Goal: Information Seeking & Learning: Understand process/instructions

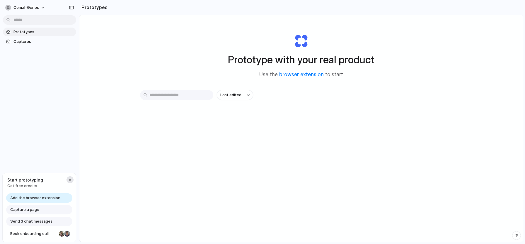
click at [68, 180] on div "button" at bounding box center [70, 179] width 5 height 5
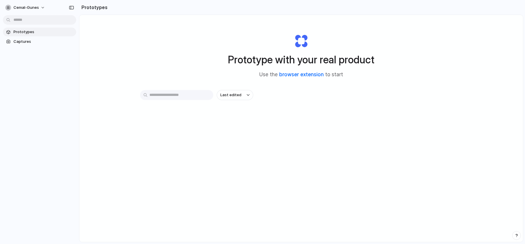
click at [304, 76] on link "browser extension" at bounding box center [301, 74] width 45 height 6
click at [394, 82] on div "Prototype with your real product Use the browser extension to start" at bounding box center [301, 53] width 234 height 63
click at [153, 37] on div "Prototype with your real product Use the browser extension to start Last edited" at bounding box center [300, 144] width 443 height 258
click at [262, 122] on div at bounding box center [262, 122] width 0 height 0
click at [244, 136] on div "Last edited" at bounding box center [301, 116] width 322 height 52
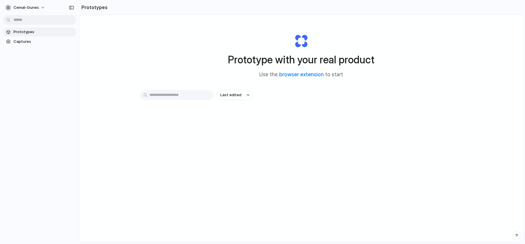
click at [151, 66] on div "Prototype with your real product Use the browser extension to start Last edited" at bounding box center [300, 144] width 443 height 258
click at [166, 52] on div "Prototype with your real product Use the browser extension to start Last edited" at bounding box center [300, 144] width 443 height 258
click at [237, 176] on div "Prototype with your real product Use the browser extension to start Last edited" at bounding box center [300, 144] width 443 height 258
click at [39, 7] on button "cemal-gunes" at bounding box center [25, 7] width 45 height 9
click at [142, 65] on div "Settings Invite members Change theme Sign out" at bounding box center [262, 122] width 525 height 244
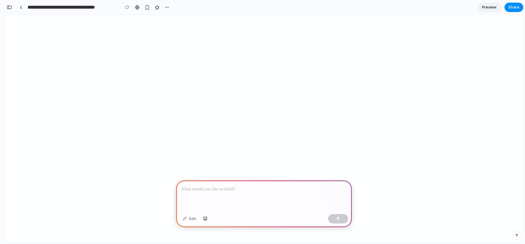
click at [223, 188] on p at bounding box center [263, 188] width 165 height 7
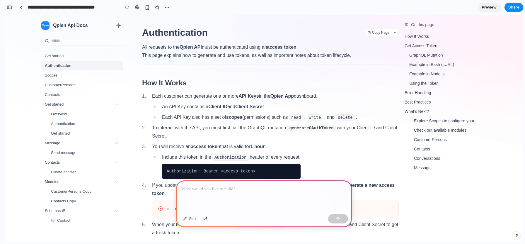
click at [223, 191] on p at bounding box center [263, 188] width 165 height 7
click at [174, 84] on h2 "How It Works #" at bounding box center [270, 82] width 257 height 9
click at [172, 82] on h2 "How It Works #" at bounding box center [270, 82] width 257 height 9
click at [191, 103] on section "An API Key contains a Client ID and Client Secret ." at bounding box center [213, 107] width 103 height 8
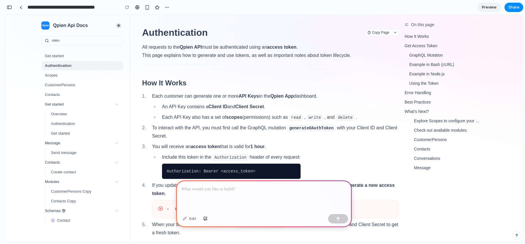
click at [418, 112] on span "What’s Next?" at bounding box center [416, 111] width 24 height 5
click at [260, 198] on div at bounding box center [264, 195] width 176 height 31
click at [254, 197] on div at bounding box center [264, 195] width 176 height 31
click at [248, 193] on div at bounding box center [264, 195] width 176 height 31
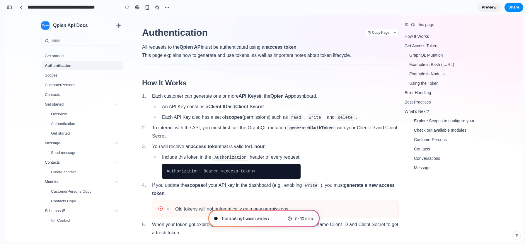
click at [255, 218] on span "Translating human wishes" at bounding box center [245, 218] width 48 height 6
click at [292, 218] on div "3 - 10 mins" at bounding box center [300, 218] width 26 height 6
click at [215, 217] on div at bounding box center [215, 218] width 3 height 3
click at [302, 218] on span "3 - 10 mins" at bounding box center [303, 218] width 19 height 6
click at [286, 218] on div "Pondering market opportunities 3 - 10 mins" at bounding box center [263, 218] width 111 height 18
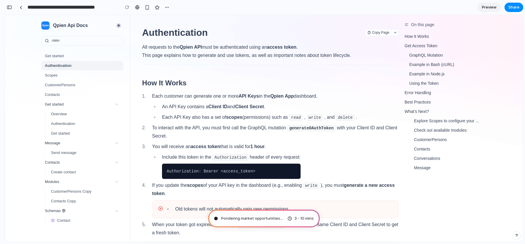
click at [288, 218] on div "3 - 10 mins" at bounding box center [300, 218] width 26 height 6
click at [275, 218] on span "Pondering market opportunities ." at bounding box center [251, 218] width 60 height 6
drag, startPoint x: 274, startPoint y: 233, endPoint x: 268, endPoint y: 198, distance: 35.6
click at [266, 128] on section "To interact with the API, you must first call the GraphQL mutation generateOAut…" at bounding box center [275, 132] width 247 height 16
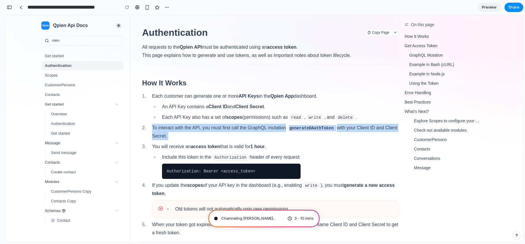
click at [266, 128] on section "To interact with the API, you must first call the GraphQL mutation generateOAut…" at bounding box center [275, 132] width 247 height 16
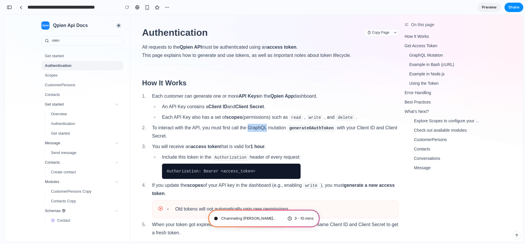
click at [266, 128] on section "To interact with the API, you must first call the GraphQL mutation generateOAut…" at bounding box center [275, 132] width 247 height 16
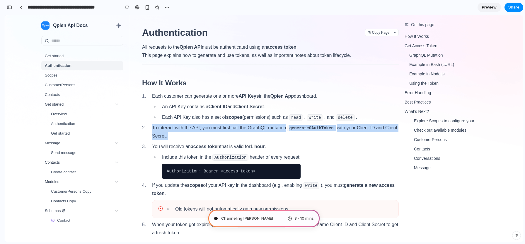
click at [266, 128] on section "To interact with the API, you must first call the GraphQL mutation generateOAut…" at bounding box center [275, 132] width 247 height 16
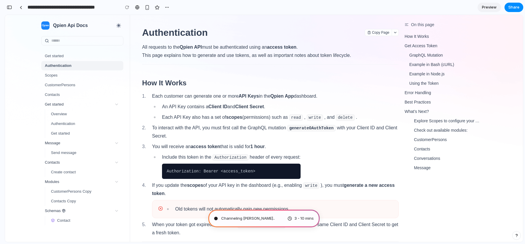
click at [268, 146] on section "You will receive an access token that is valid for 1 hour ." at bounding box center [226, 146] width 148 height 8
click at [258, 148] on strong "1 hour" at bounding box center [257, 146] width 14 height 5
click at [265, 125] on section "To interact with the API, you must first call the GraphQL mutation generateOAut…" at bounding box center [275, 132] width 247 height 16
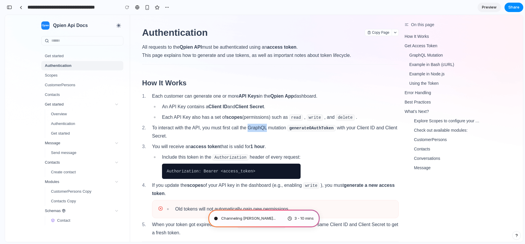
click at [265, 125] on section "To interact with the API, you must first call the GraphQL mutation generateOAut…" at bounding box center [275, 132] width 247 height 16
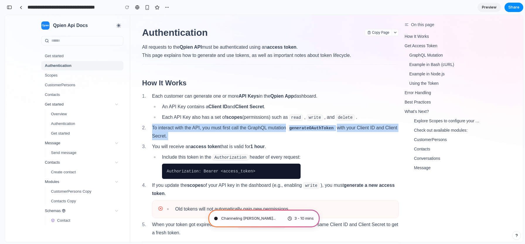
click at [265, 125] on section "To interact with the API, you must first call the GraphQL mutation generateOAut…" at bounding box center [275, 132] width 247 height 16
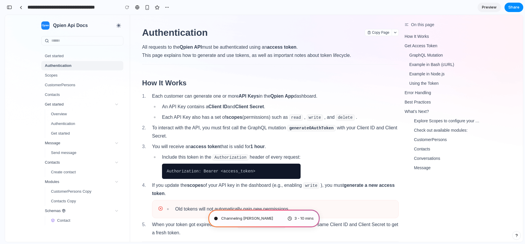
click at [270, 145] on section "You will receive an access token that is valid for 1 hour ." at bounding box center [226, 146] width 148 height 8
click at [280, 144] on section "You will receive an access token that is valid for 1 hour ." at bounding box center [226, 146] width 148 height 8
type input "**********"
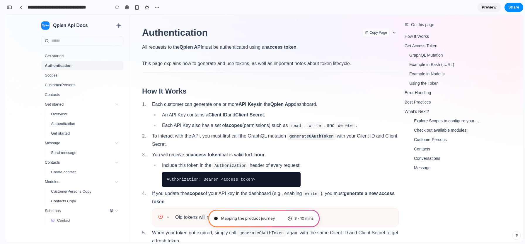
scroll to position [6, 0]
click at [258, 217] on span "Mapping the product journey ..." at bounding box center [249, 218] width 56 height 6
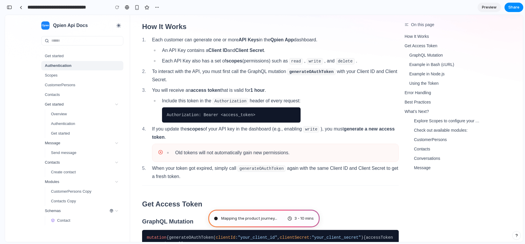
scroll to position [0, 0]
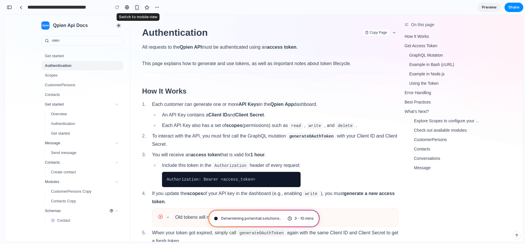
click at [135, 8] on div "button" at bounding box center [136, 7] width 5 height 5
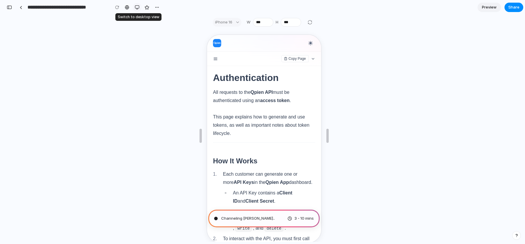
click at [136, 8] on div "button" at bounding box center [137, 7] width 5 height 5
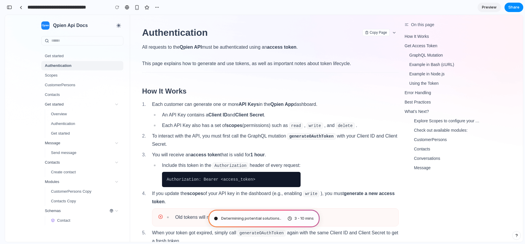
click at [226, 127] on strong "scopes" at bounding box center [234, 125] width 16 height 5
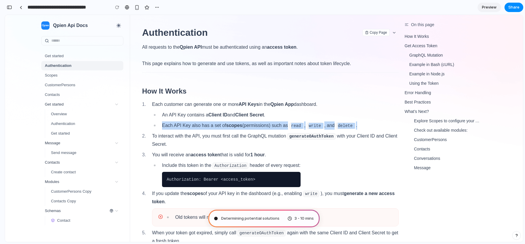
click at [226, 127] on strong "scopes" at bounding box center [234, 125] width 16 height 5
click at [234, 125] on strong "scopes" at bounding box center [234, 125] width 16 height 5
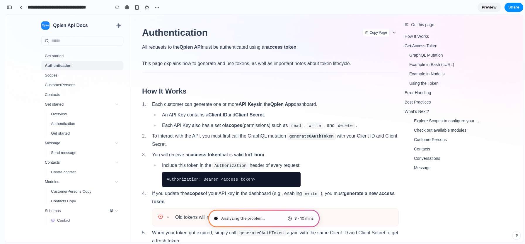
click at [226, 105] on section "Each customer can generate one or more API Keys in the Qpien App dashboard." at bounding box center [254, 104] width 205 height 8
click at [240, 104] on strong "API Keys" at bounding box center [248, 104] width 20 height 5
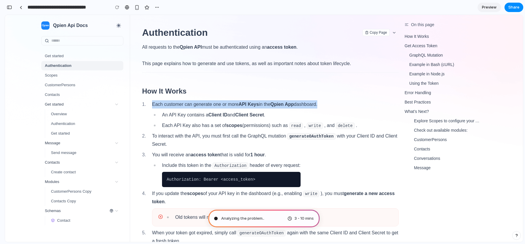
click at [240, 104] on strong "API Keys" at bounding box center [248, 104] width 20 height 5
click at [239, 107] on section "Each customer can generate one or more API Keys in the Qpien App dashboard." at bounding box center [254, 104] width 205 height 8
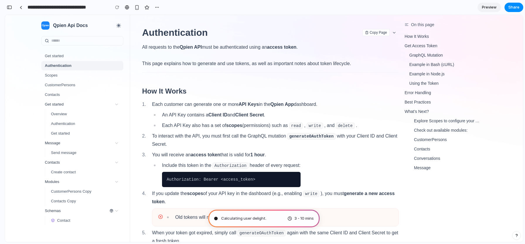
drag, startPoint x: 272, startPoint y: 231, endPoint x: 270, endPoint y: 195, distance: 36.1
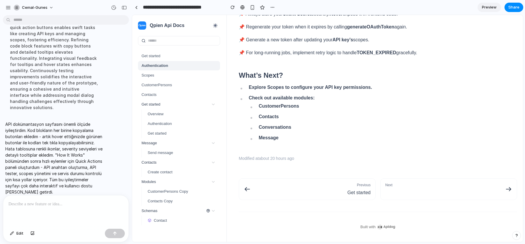
scroll to position [964, 0]
click at [302, 139] on div "Message" at bounding box center [282, 139] width 66 height 8
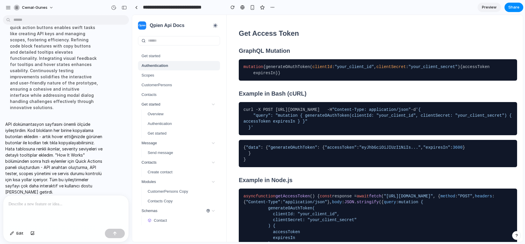
click at [156, 74] on link "Scopes" at bounding box center [179, 75] width 82 height 9
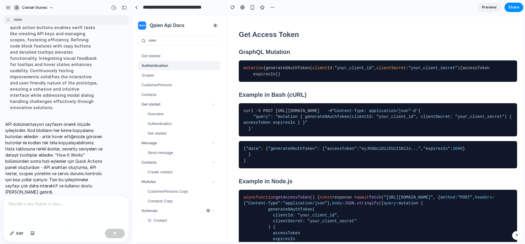
click at [147, 75] on span "Scopes" at bounding box center [147, 75] width 13 height 6
click at [157, 68] on span "Authentication" at bounding box center [154, 65] width 27 height 6
click at [163, 58] on link "Get started" at bounding box center [179, 55] width 82 height 9
click at [173, 66] on link "Authentication" at bounding box center [179, 65] width 82 height 9
click at [192, 42] on input "text" at bounding box center [182, 40] width 69 height 6
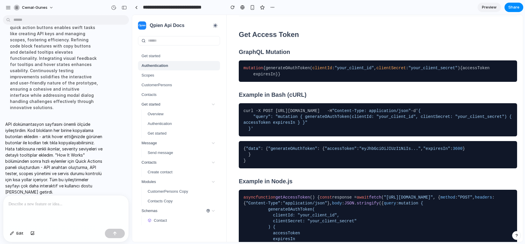
click at [269, 56] on h3 "GraphQL Mutation" at bounding box center [378, 51] width 278 height 7
click at [268, 56] on h3 "GraphQL Mutation" at bounding box center [378, 51] width 278 height 7
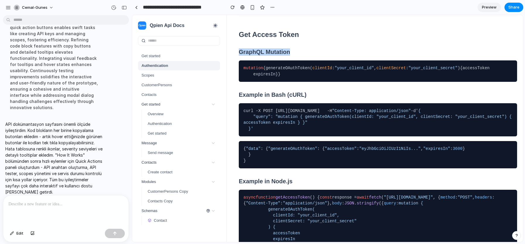
click at [268, 56] on h3 "GraphQL Mutation" at bounding box center [378, 51] width 278 height 7
click at [265, 39] on h2 "Get Access Token" at bounding box center [378, 34] width 278 height 9
click at [268, 39] on h2 "Get Access Token" at bounding box center [378, 34] width 278 height 9
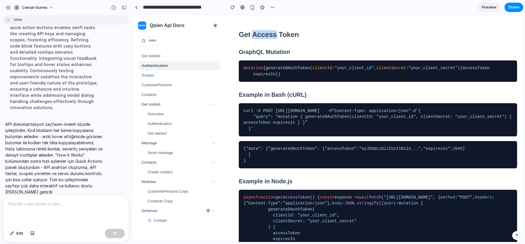
click at [268, 39] on h2 "Get Access Token" at bounding box center [378, 34] width 278 height 9
click at [303, 56] on h3 "GraphQL Mutation" at bounding box center [378, 51] width 278 height 7
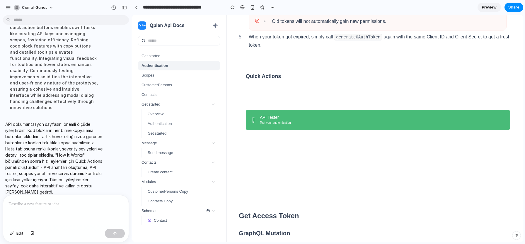
scroll to position [190, 0]
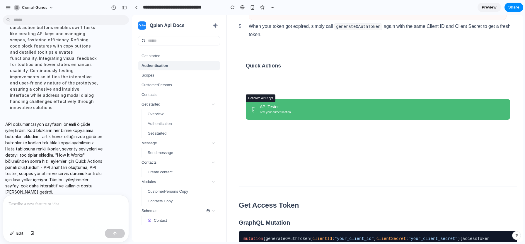
click at [288, 84] on div "Open Qpien Dashboard" at bounding box center [382, 81] width 245 height 6
click at [276, 69] on h3 "Quick Actions" at bounding box center [378, 65] width 264 height 7
click at [266, 69] on h3 "Quick Actions" at bounding box center [378, 65] width 264 height 7
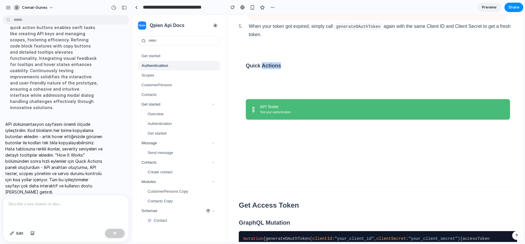
click at [266, 69] on h3 "Quick Actions" at bounding box center [378, 65] width 264 height 7
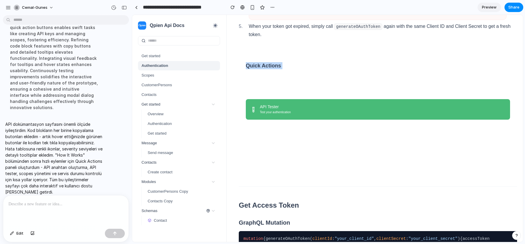
click at [275, 69] on h3 "Quick Actions" at bounding box center [378, 65] width 264 height 7
click at [255, 39] on section "When your token got expired, simply call generateOAuthToken again with the same…" at bounding box center [383, 30] width 268 height 16
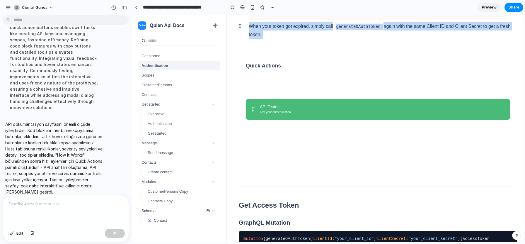
click at [255, 39] on section "When your token got expired, simply call generateOAuthToken again with the same…" at bounding box center [383, 30] width 268 height 16
click at [274, 39] on section "When your token got expired, simply call generateOAuthToken again with the same…" at bounding box center [383, 30] width 268 height 16
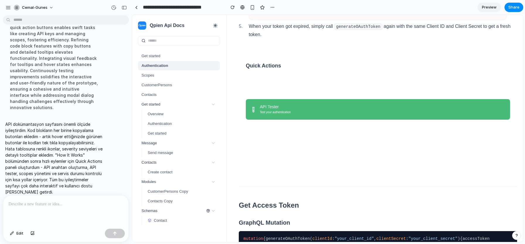
click at [286, 39] on section "When your token got expired, simply call generateOAuthToken again with the same…" at bounding box center [383, 30] width 268 height 16
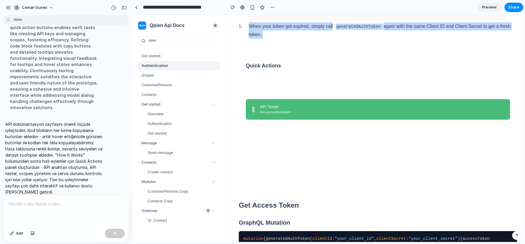
click at [286, 39] on section "When your token got expired, simply call generateOAuthToken again with the same…" at bounding box center [383, 30] width 268 height 16
click at [278, 39] on section "When your token got expired, simply call generateOAuthToken again with the same…" at bounding box center [383, 30] width 268 height 16
click at [309, 39] on section "When your token got expired, simply call generateOAuthToken again with the same…" at bounding box center [383, 30] width 268 height 16
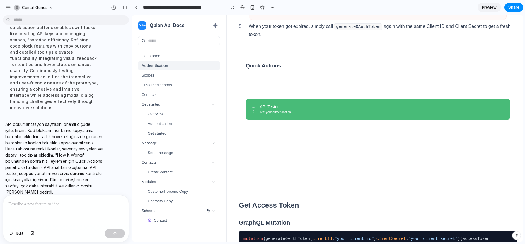
click at [69, 143] on p "API dokümantasyon sayfasını önemli ölçüde iyileştirdim. Kod blokların her birin…" at bounding box center [54, 158] width 98 height 74
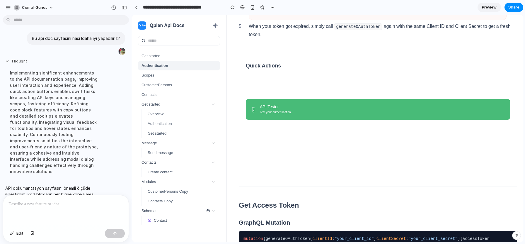
scroll to position [0, 0]
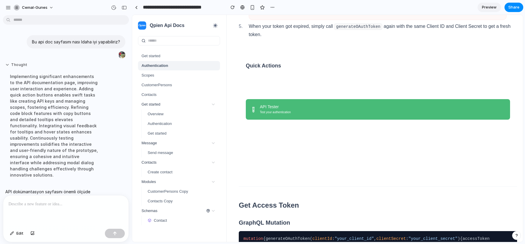
click at [8, 67] on button "Thought" at bounding box center [54, 64] width 98 height 5
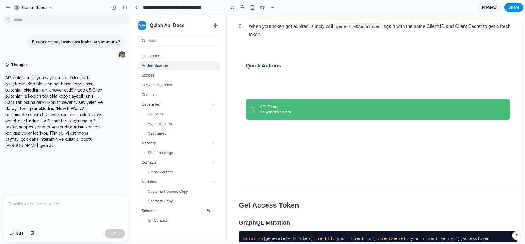
click at [36, 74] on div "API dokümantasyon sayfasını önemli ölçüde iyileştirdim. Kod blokların her birin…" at bounding box center [54, 111] width 103 height 81
click at [28, 96] on p "API dokümantasyon sayfasını önemli ölçüde iyileştirdim. Kod blokların her birin…" at bounding box center [54, 111] width 98 height 74
click at [7, 66] on button "Thought" at bounding box center [54, 64] width 98 height 5
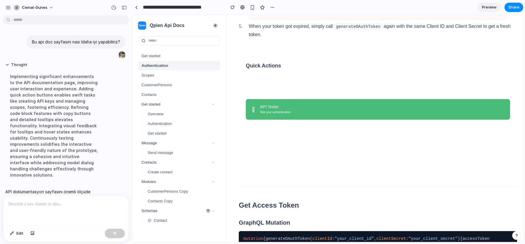
click at [31, 91] on div "Implementing significant enhancements to the API documentation page, improving …" at bounding box center [54, 126] width 98 height 112
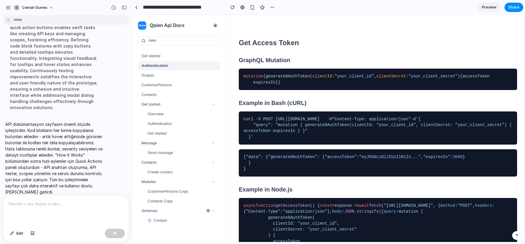
click at [172, 75] on link "Scopes" at bounding box center [179, 75] width 82 height 9
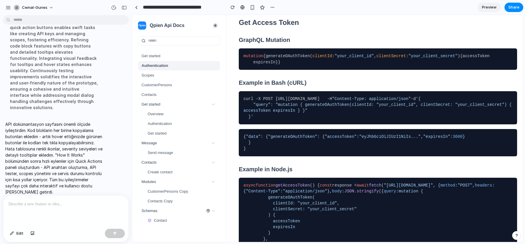
scroll to position [373, 0]
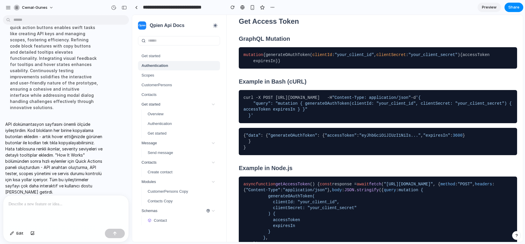
click at [175, 83] on link "CustomerPersons" at bounding box center [179, 84] width 82 height 9
drag, startPoint x: 174, startPoint y: 79, endPoint x: 175, endPoint y: 74, distance: 5.1
click at [173, 79] on link "Scopes" at bounding box center [179, 75] width 82 height 9
click at [177, 66] on link "Authentication" at bounding box center [179, 65] width 82 height 9
click at [354, 57] on span ""your_client_id"" at bounding box center [353, 54] width 39 height 5
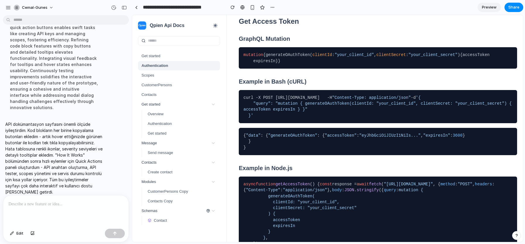
click at [408, 57] on span ""your_client_secret"" at bounding box center [432, 54] width 49 height 5
click at [334, 57] on span ""your_client_id"" at bounding box center [353, 54] width 39 height 5
click at [408, 57] on span ""your_client_secret"" at bounding box center [432, 54] width 49 height 5
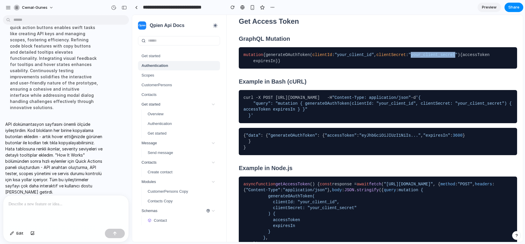
click at [408, 57] on span ""your_client_secret"" at bounding box center [432, 54] width 49 height 5
click at [334, 57] on span ""your_client_id"" at bounding box center [353, 54] width 39 height 5
click at [408, 57] on span ""your_client_secret"" at bounding box center [432, 54] width 49 height 5
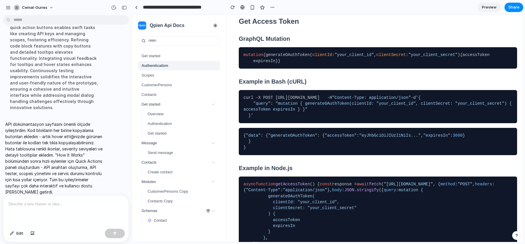
click at [338, 57] on span ""your_client_id"" at bounding box center [353, 54] width 39 height 5
click at [315, 64] on code "mutation { generateOAuthToken ( clientId : "your_client_id" , clientSecret : "y…" at bounding box center [377, 58] width 269 height 12
click at [343, 57] on span ""your_client_id"" at bounding box center [353, 54] width 39 height 5
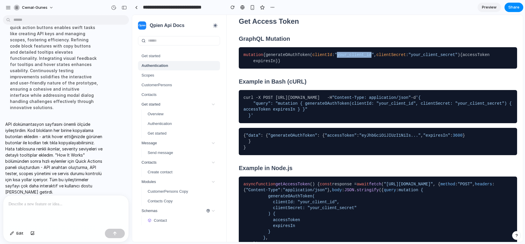
click at [343, 57] on span ""your_client_id"" at bounding box center [353, 54] width 39 height 5
click at [408, 57] on span ""your_client_secret"" at bounding box center [432, 54] width 49 height 5
click at [336, 57] on span ""your_client_id"" at bounding box center [353, 54] width 39 height 5
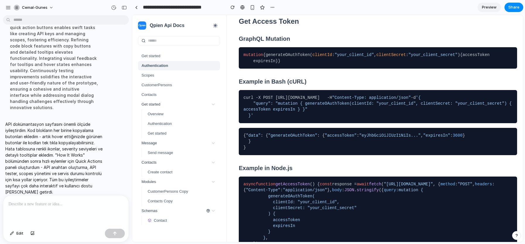
click at [408, 57] on span ""your_client_secret"" at bounding box center [432, 54] width 49 height 5
click at [337, 57] on span ""your_client_id"" at bounding box center [353, 54] width 39 height 5
drag, startPoint x: 337, startPoint y: 69, endPoint x: 330, endPoint y: 71, distance: 7.9
click at [337, 57] on span ""your_client_id"" at bounding box center [353, 54] width 39 height 5
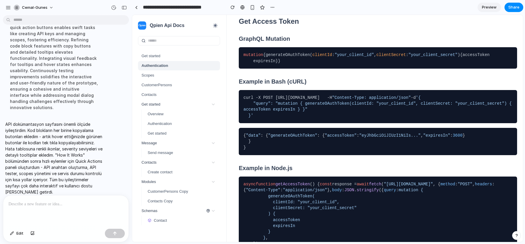
click at [408, 57] on span ""your_client_secret"" at bounding box center [432, 54] width 49 height 5
click at [342, 57] on span ""your_client_id"" at bounding box center [353, 54] width 39 height 5
click at [343, 57] on span ""your_client_id"" at bounding box center [353, 54] width 39 height 5
click at [408, 57] on span ""your_client_secret"" at bounding box center [432, 54] width 49 height 5
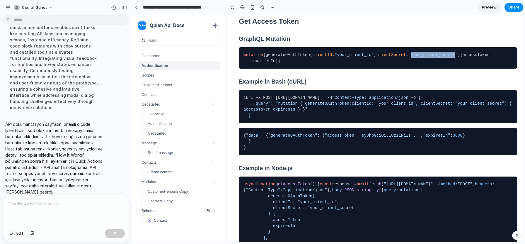
click at [408, 57] on span ""your_client_secret"" at bounding box center [432, 54] width 49 height 5
click at [337, 57] on span ""your_client_id"" at bounding box center [353, 54] width 39 height 5
click at [408, 57] on span ""your_client_secret"" at bounding box center [432, 54] width 49 height 5
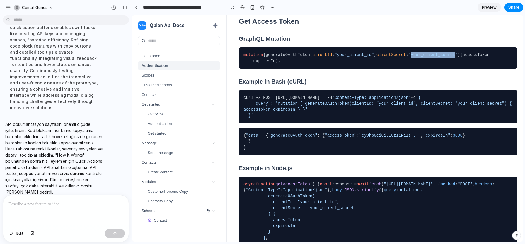
click at [408, 57] on span ""your_client_secret"" at bounding box center [432, 54] width 49 height 5
click at [338, 57] on span ""your_client_id"" at bounding box center [353, 54] width 39 height 5
click at [408, 57] on span ""your_client_secret"" at bounding box center [432, 54] width 49 height 5
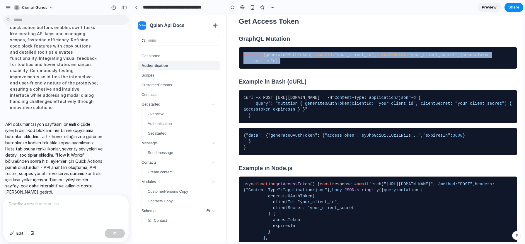
drag, startPoint x: 267, startPoint y: 92, endPoint x: 242, endPoint y: 62, distance: 38.7
click at [242, 62] on pre "mutation { generateOAuthToken ( clientId : "your_client_id" , clientSecret : "y…" at bounding box center [378, 57] width 278 height 21
click at [245, 57] on span "mutation" at bounding box center [253, 54] width 20 height 5
drag, startPoint x: 244, startPoint y: 63, endPoint x: 265, endPoint y: 93, distance: 36.5
click at [265, 64] on code "mutation { generateOAuthToken ( clientId : "your_client_id" , clientSecret : "y…" at bounding box center [377, 58] width 269 height 12
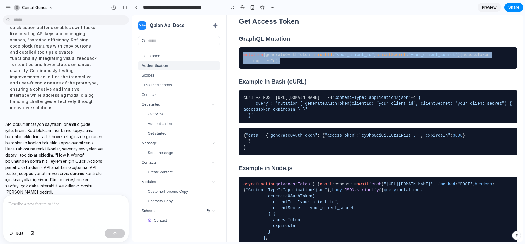
click at [255, 64] on code "mutation { generateOAuthToken ( clientId : "your_client_id" , clientSecret : "y…" at bounding box center [377, 58] width 269 height 12
drag, startPoint x: 255, startPoint y: 93, endPoint x: 244, endPoint y: 67, distance: 29.0
click at [244, 64] on code "mutation { generateOAuthToken ( clientId : "your_client_id" , clientSecret : "y…" at bounding box center [377, 58] width 269 height 12
click at [240, 58] on div at bounding box center [240, 58] width 0 height 0
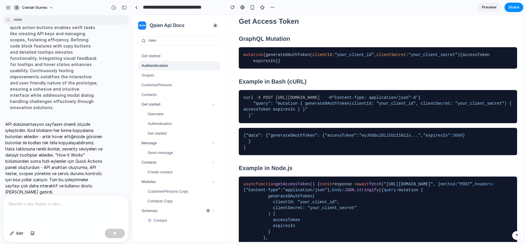
click at [244, 57] on span "mutation" at bounding box center [253, 54] width 20 height 5
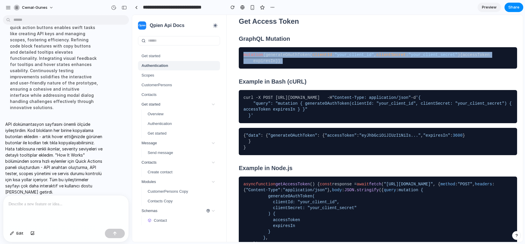
drag, startPoint x: 244, startPoint y: 62, endPoint x: 264, endPoint y: 95, distance: 38.9
click at [264, 69] on pre "mutation { generateOAuthToken ( clientId : "your_client_id" , clientSecret : "y…" at bounding box center [378, 57] width 278 height 21
click at [261, 64] on code "mutation { generateOAuthToken ( clientId : "your_client_id" , clientSecret : "y…" at bounding box center [377, 58] width 269 height 12
drag, startPoint x: 266, startPoint y: 95, endPoint x: 240, endPoint y: 61, distance: 42.9
click at [240, 61] on pre "mutation { generateOAuthToken ( clientId : "your_client_id" , clientSecret : "y…" at bounding box center [378, 57] width 278 height 21
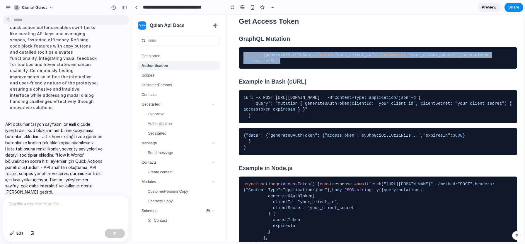
click at [248, 64] on code "mutation { generateOAuthToken ( clientId : "your_client_id" , clientSecret : "y…" at bounding box center [377, 58] width 269 height 12
drag, startPoint x: 244, startPoint y: 63, endPoint x: 308, endPoint y: 117, distance: 83.4
click at [308, 117] on div "All requests to the Qpien API must be authenticated using an access token . Thi…" at bounding box center [378, 137] width 278 height 934
click at [306, 85] on h3 "Example in Bash (cURL)" at bounding box center [378, 81] width 278 height 7
drag, startPoint x: 312, startPoint y: 115, endPoint x: 243, endPoint y: 64, distance: 85.6
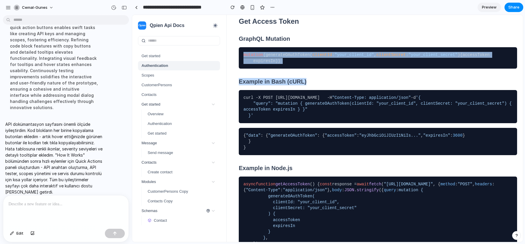
click at [243, 64] on div "All requests to the Qpien API must be authenticated using an access token . Thi…" at bounding box center [378, 137] width 278 height 934
click at [247, 64] on code "mutation { generateOAuthToken ( clientId : "your_client_id" , clientSecret : "y…" at bounding box center [377, 58] width 269 height 12
drag, startPoint x: 245, startPoint y: 64, endPoint x: 279, endPoint y: 99, distance: 49.1
click at [279, 69] on pre "mutation { generateOAuthToken ( clientId : "your_client_id" , clientSecret : "y…" at bounding box center [378, 57] width 278 height 21
click at [376, 57] on span "clientSecret" at bounding box center [391, 54] width 30 height 5
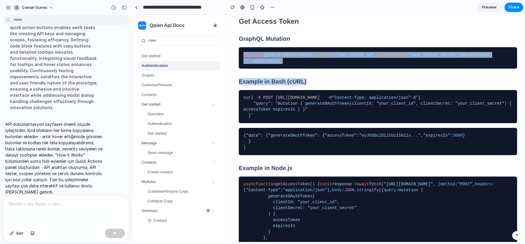
drag, startPoint x: 243, startPoint y: 64, endPoint x: 306, endPoint y: 116, distance: 81.3
click at [306, 116] on div "All requests to the Qpien API must be authenticated using an access token . Thi…" at bounding box center [378, 137] width 278 height 934
click at [288, 64] on code "mutation { generateOAuthToken ( clientId : "your_client_id" , clientSecret : "y…" at bounding box center [377, 58] width 269 height 12
drag, startPoint x: 268, startPoint y: 95, endPoint x: 242, endPoint y: 62, distance: 42.0
click at [242, 62] on pre "mutation { generateOAuthToken ( clientId : "your_client_id" , clientSecret : "y…" at bounding box center [378, 57] width 278 height 21
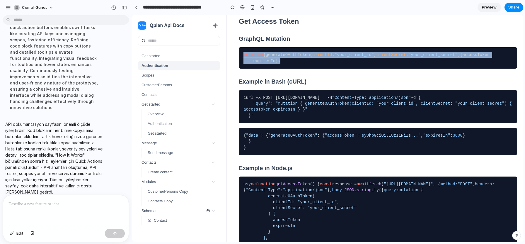
click at [257, 64] on code "mutation { generateOAuthToken ( clientId : "your_client_id" , clientSecret : "y…" at bounding box center [377, 58] width 269 height 12
drag, startPoint x: 244, startPoint y: 62, endPoint x: 268, endPoint y: 96, distance: 41.8
click at [268, 69] on pre "mutation { generateOAuthToken ( clientId : "your_client_id" , clientSecret : "y…" at bounding box center [378, 57] width 278 height 21
click at [276, 64] on code "mutation { generateOAuthToken ( clientId : "your_client_id" , clientSecret : "y…" at bounding box center [377, 58] width 269 height 12
drag, startPoint x: 245, startPoint y: 63, endPoint x: 263, endPoint y: 99, distance: 40.3
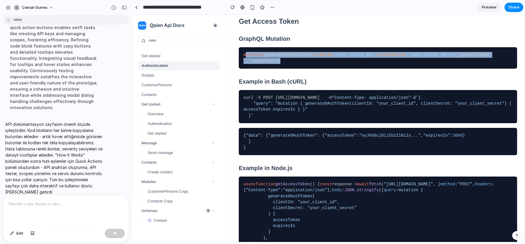
click at [263, 69] on pre "mutation { generateOAuthToken ( clientId : "your_client_id" , clientSecret : "y…" at bounding box center [378, 57] width 278 height 21
click at [257, 64] on code "mutation { generateOAuthToken ( clientId : "your_client_id" , clientSecret : "y…" at bounding box center [377, 58] width 269 height 12
drag, startPoint x: 244, startPoint y: 62, endPoint x: 264, endPoint y: 101, distance: 43.9
click at [264, 101] on div "All requests to the Qpien API must be authenticated using an access token . Thi…" at bounding box center [378, 137] width 278 height 934
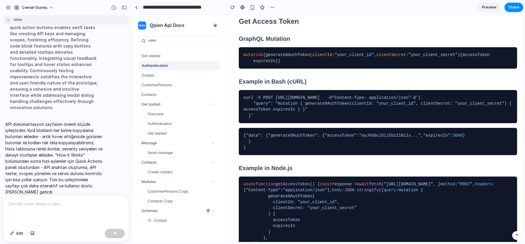
click at [258, 64] on code "mutation { generateOAuthToken ( clientId : "your_client_id" , clientSecret : "y…" at bounding box center [377, 58] width 269 height 12
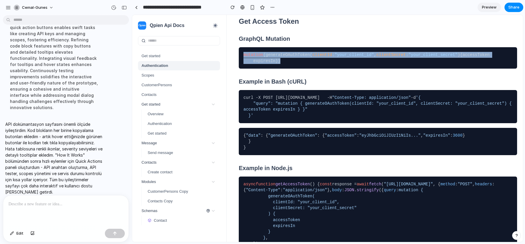
drag, startPoint x: 255, startPoint y: 94, endPoint x: 242, endPoint y: 63, distance: 33.6
click at [242, 63] on pre "mutation { generateOAuthToken ( clientId : "your_client_id" , clientSecret : "y…" at bounding box center [378, 57] width 278 height 21
click at [246, 57] on span "mutation" at bounding box center [253, 54] width 20 height 5
drag, startPoint x: 244, startPoint y: 63, endPoint x: 260, endPoint y: 99, distance: 39.6
click at [260, 69] on pre "mutation { generateOAuthToken ( clientId : "your_client_id" , clientSecret : "y…" at bounding box center [378, 57] width 278 height 21
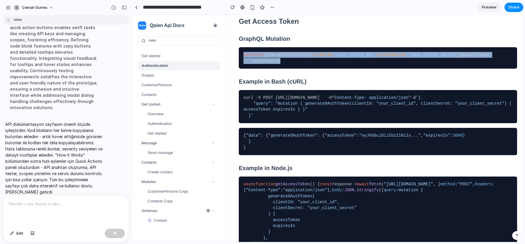
click at [256, 95] on div at bounding box center [256, 95] width 0 height 0
drag, startPoint x: 256, startPoint y: 94, endPoint x: 247, endPoint y: 72, distance: 22.9
click at [247, 64] on code "mutation { generateOAuthToken ( clientId : "your_client_id" , clientSecret : "y…" at bounding box center [377, 58] width 269 height 12
click at [254, 64] on code "mutation { generateOAuthToken ( clientId : "your_client_id" , clientSecret : "y…" at bounding box center [377, 58] width 269 height 12
drag, startPoint x: 245, startPoint y: 64, endPoint x: 256, endPoint y: 87, distance: 25.3
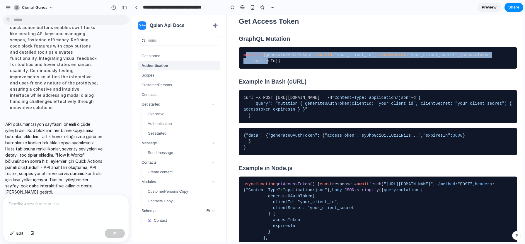
click at [256, 64] on code "mutation { generateOAuthToken ( clientId : "your_client_id" , clientSecret : "y…" at bounding box center [377, 58] width 269 height 12
click at [251, 64] on code "mutation { generateOAuthToken ( clientId : "your_client_id" , clientSecret : "y…" at bounding box center [377, 58] width 269 height 12
drag, startPoint x: 245, startPoint y: 63, endPoint x: 258, endPoint y: 91, distance: 31.1
click at [258, 64] on code "mutation { generateOAuthToken ( clientId : "your_client_id" , clientSecret : "y…" at bounding box center [377, 58] width 269 height 12
click at [252, 64] on code "mutation { generateOAuthToken ( clientId : "your_client_id" , clientSecret : "y…" at bounding box center [377, 58] width 269 height 12
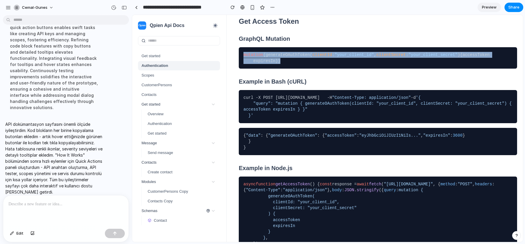
drag, startPoint x: 244, startPoint y: 62, endPoint x: 260, endPoint y: 96, distance: 38.1
click at [260, 69] on pre "mutation { generateOAuthToken ( clientId : "your_client_id" , clientSecret : "y…" at bounding box center [378, 57] width 278 height 21
click at [263, 64] on code "mutation { generateOAuthToken ( clientId : "your_client_id" , clientSecret : "y…" at bounding box center [377, 58] width 269 height 12
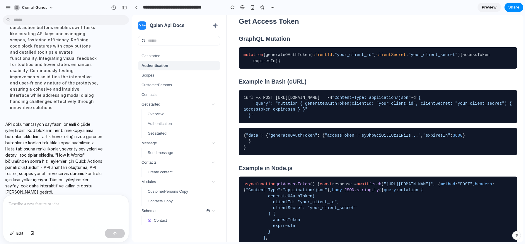
click at [264, 64] on code "mutation { generateOAuthToken ( clientId : "your_client_id" , clientSecret : "y…" at bounding box center [377, 58] width 269 height 12
click at [273, 64] on code "mutation { generateOAuthToken ( clientId : "your_client_id" , clientSecret : "y…" at bounding box center [377, 58] width 269 height 12
click at [376, 57] on span "clientSecret" at bounding box center [391, 54] width 30 height 5
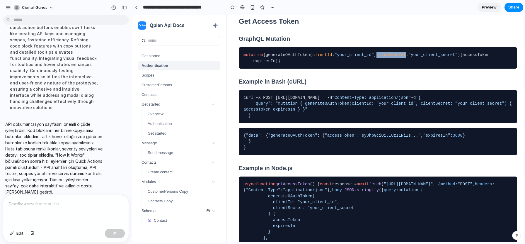
click at [376, 57] on span "clientSecret" at bounding box center [391, 54] width 30 height 5
click at [312, 57] on span "clientId" at bounding box center [322, 54] width 20 height 5
click at [334, 57] on span ""your_client_id"" at bounding box center [353, 54] width 39 height 5
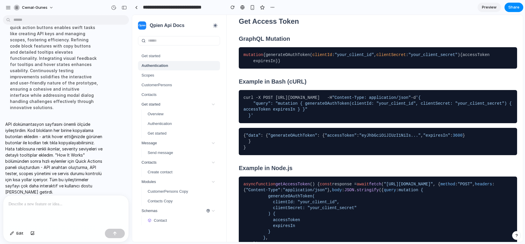
click at [408, 57] on span ""your_client_secret"" at bounding box center [432, 54] width 49 height 5
click at [337, 57] on span ""your_client_id"" at bounding box center [353, 54] width 39 height 5
click at [408, 57] on span ""your_client_secret"" at bounding box center [432, 54] width 49 height 5
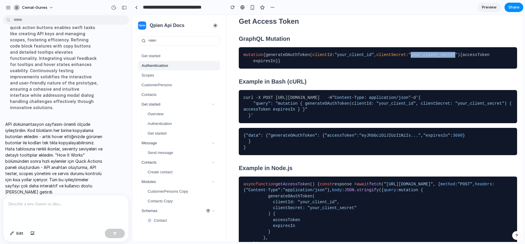
click at [408, 57] on span ""your_client_secret"" at bounding box center [432, 54] width 49 height 5
click at [340, 57] on span ""your_client_id"" at bounding box center [353, 54] width 39 height 5
click at [320, 64] on code "mutation { generateOAuthToken ( clientId : "your_client_id" , clientSecret : "y…" at bounding box center [377, 58] width 269 height 12
click at [408, 57] on span ""your_client_secret"" at bounding box center [432, 54] width 49 height 5
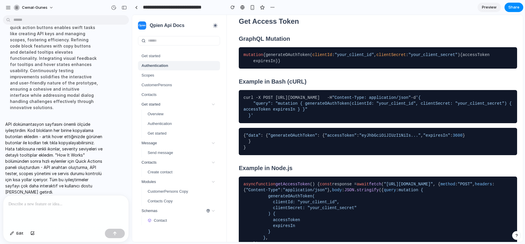
click at [339, 57] on span ""your_client_id"" at bounding box center [353, 54] width 39 height 5
click at [408, 57] on span ""your_client_secret"" at bounding box center [432, 54] width 49 height 5
click at [337, 57] on span ""your_client_id"" at bounding box center [353, 54] width 39 height 5
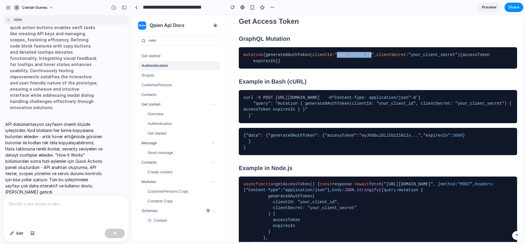
click at [337, 57] on span ""your_client_id"" at bounding box center [353, 54] width 39 height 5
click at [408, 57] on span ""your_client_secret"" at bounding box center [432, 54] width 49 height 5
click at [330, 64] on code "mutation { generateOAuthToken ( clientId : "your_client_id" , clientSecret : "y…" at bounding box center [377, 58] width 269 height 12
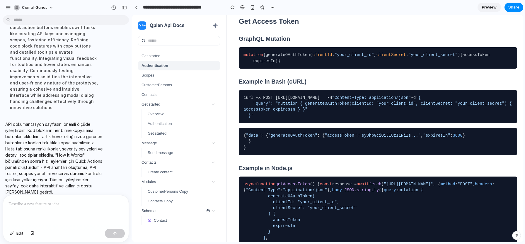
click at [408, 57] on span ""your_client_secret"" at bounding box center [432, 54] width 49 height 5
click at [312, 57] on span "clientId" at bounding box center [322, 54] width 20 height 5
click at [284, 64] on code "mutation { generateOAuthToken ( clientId : "your_client_id" , clientSecret : "y…" at bounding box center [377, 58] width 269 height 12
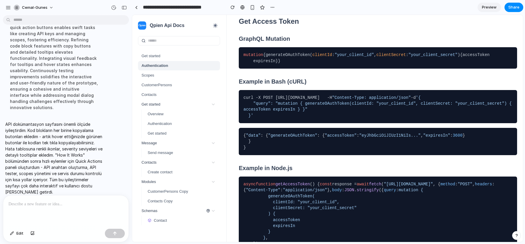
click at [284, 64] on code "mutation { generateOAuthToken ( clientId : "your_client_id" , clientSecret : "y…" at bounding box center [377, 58] width 269 height 12
click at [376, 57] on span "clientSecret" at bounding box center [391, 54] width 30 height 5
click at [265, 64] on code "mutation { generateOAuthToken ( clientId : "your_client_id" , clientSecret : "y…" at bounding box center [377, 58] width 269 height 12
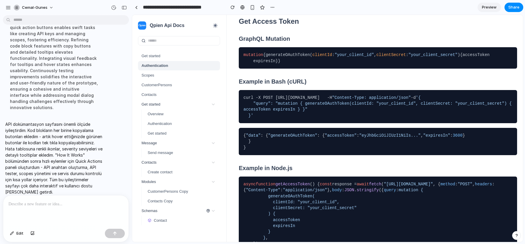
click at [264, 64] on code "mutation { generateOAuthToken ( clientId : "your_client_id" , clientSecret : "y…" at bounding box center [377, 58] width 269 height 12
click at [278, 63] on span "}" at bounding box center [279, 61] width 2 height 5
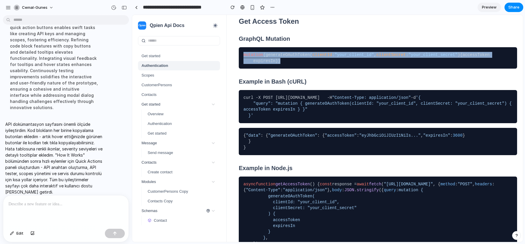
drag, startPoint x: 256, startPoint y: 96, endPoint x: 237, endPoint y: 62, distance: 39.2
click at [237, 62] on div "Authentication Copy Page All requests to the Qpien API must be authenticated us…" at bounding box center [375, 171] width 296 height 1059
click at [259, 64] on code "mutation { generateOAuthToken ( clientId : "your_client_id" , clientSecret : "y…" at bounding box center [377, 58] width 269 height 12
drag, startPoint x: 243, startPoint y: 64, endPoint x: 258, endPoint y: 93, distance: 33.1
click at [258, 64] on code "mutation { generateOAuthToken ( clientId : "your_client_id" , clientSecret : "y…" at bounding box center [377, 58] width 269 height 12
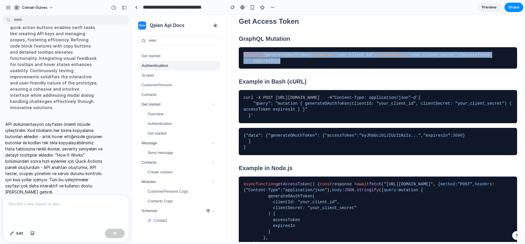
click at [255, 64] on code "mutation { generateOAuthToken ( clientId : "your_client_id" , clientSecret : "y…" at bounding box center [377, 58] width 269 height 12
drag, startPoint x: 258, startPoint y: 93, endPoint x: 240, endPoint y: 63, distance: 35.1
click at [240, 63] on pre "mutation { generateOAuthToken ( clientId : "your_client_id" , clientSecret : "y…" at bounding box center [378, 57] width 278 height 21
click at [245, 64] on code "mutation { generateOAuthToken ( clientId : "your_client_id" , clientSecret : "y…" at bounding box center [377, 58] width 269 height 12
drag, startPoint x: 245, startPoint y: 64, endPoint x: 256, endPoint y: 82, distance: 20.6
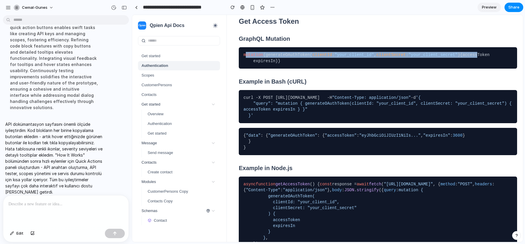
click at [256, 64] on code "mutation { generateOAuthToken ( clientId : "your_client_id" , clientSecret : "y…" at bounding box center [377, 58] width 269 height 12
click at [249, 64] on code "mutation { generateOAuthToken ( clientId : "your_client_id" , clientSecret : "y…" at bounding box center [377, 58] width 269 height 12
drag, startPoint x: 244, startPoint y: 63, endPoint x: 262, endPoint y: 92, distance: 33.8
click at [262, 64] on code "mutation { generateOAuthToken ( clientId : "your_client_id" , clientSecret : "y…" at bounding box center [377, 58] width 269 height 12
click at [256, 64] on code "mutation { generateOAuthToken ( clientId : "your_client_id" , clientSecret : "y…" at bounding box center [377, 58] width 269 height 12
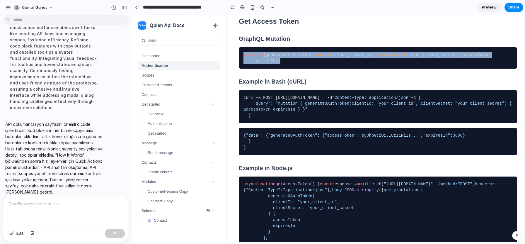
drag, startPoint x: 255, startPoint y: 92, endPoint x: 242, endPoint y: 64, distance: 31.0
click at [242, 64] on pre "mutation { generateOAuthToken ( clientId : "your_client_id" , clientSecret : "y…" at bounding box center [378, 57] width 278 height 21
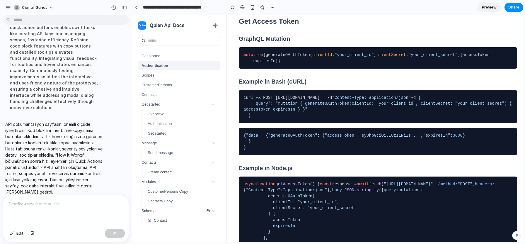
click at [244, 64] on code "mutation { generateOAuthToken ( clientId : "your_client_id" , clientSecret : "y…" at bounding box center [377, 58] width 269 height 12
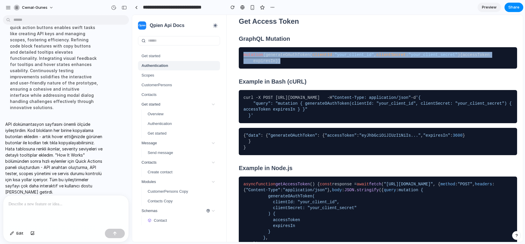
drag, startPoint x: 243, startPoint y: 64, endPoint x: 261, endPoint y: 96, distance: 36.7
click at [261, 69] on pre "mutation { generateOAuthToken ( clientId : "your_client_id" , clientSecret : "y…" at bounding box center [378, 57] width 278 height 21
click at [258, 64] on code "mutation { generateOAuthToken ( clientId : "your_client_id" , clientSecret : "y…" at bounding box center [377, 58] width 269 height 12
drag, startPoint x: 255, startPoint y: 93, endPoint x: 242, endPoint y: 65, distance: 30.7
click at [242, 65] on pre "mutation { generateOAuthToken ( clientId : "your_client_id" , clientSecret : "y…" at bounding box center [378, 57] width 278 height 21
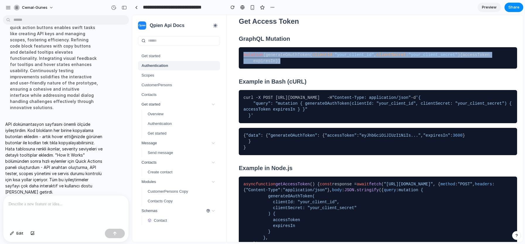
click at [276, 64] on code "mutation { generateOAuthToken ( clientId : "your_client_id" , clientSecret : "y…" at bounding box center [377, 58] width 269 height 12
drag, startPoint x: 272, startPoint y: 92, endPoint x: 241, endPoint y: 63, distance: 42.1
click at [241, 63] on pre "mutation { generateOAuthToken ( clientId : "your_client_id" , clientSecret : "y…" at bounding box center [378, 57] width 278 height 21
click at [376, 57] on span "clientSecret" at bounding box center [391, 54] width 30 height 5
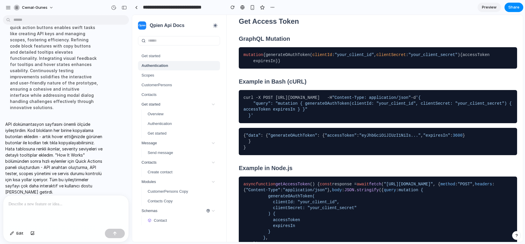
click at [242, 62] on pre "mutation { generateOAuthToken ( clientId : "your_client_id" , clientSecret : "y…" at bounding box center [378, 57] width 278 height 21
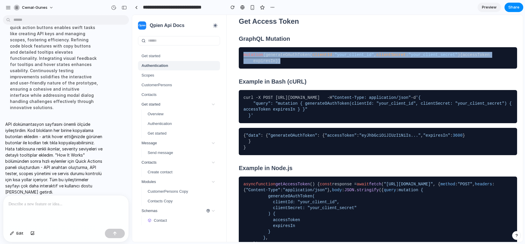
drag, startPoint x: 243, startPoint y: 63, endPoint x: 265, endPoint y: 92, distance: 36.4
click at [265, 69] on pre "mutation { generateOAuthToken ( clientId : "your_client_id" , clientSecret : "y…" at bounding box center [378, 57] width 278 height 21
click at [261, 64] on code "mutation { generateOAuthToken ( clientId : "your_client_id" , clientSecret : "y…" at bounding box center [377, 58] width 269 height 12
drag, startPoint x: 261, startPoint y: 93, endPoint x: 243, endPoint y: 64, distance: 34.2
click at [243, 64] on pre "mutation { generateOAuthToken ( clientId : "your_client_id" , clientSecret : "y…" at bounding box center [378, 57] width 278 height 21
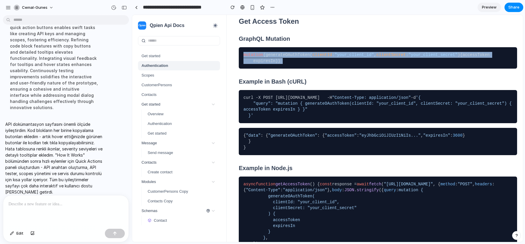
click at [245, 64] on code "mutation { generateOAuthToken ( clientId : "your_client_id" , clientSecret : "y…" at bounding box center [377, 58] width 269 height 12
drag, startPoint x: 242, startPoint y: 63, endPoint x: 263, endPoint y: 93, distance: 36.1
click at [263, 69] on pre "mutation { generateOAuthToken ( clientId : "your_client_id" , clientSecret : "y…" at bounding box center [378, 57] width 278 height 21
click at [257, 64] on code "mutation { generateOAuthToken ( clientId : "your_client_id" , clientSecret : "y…" at bounding box center [377, 58] width 269 height 12
drag, startPoint x: 257, startPoint y: 94, endPoint x: 238, endPoint y: 65, distance: 34.8
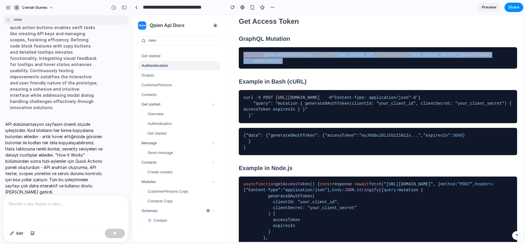
click at [238, 65] on div "Authentication Copy Page All requests to the Qpien API must be authenticated us…" at bounding box center [375, 171] width 296 height 1059
click at [376, 57] on span "clientSecret" at bounding box center [391, 54] width 30 height 5
drag, startPoint x: 243, startPoint y: 61, endPoint x: 261, endPoint y: 93, distance: 36.3
click at [261, 64] on code "mutation { generateOAuthToken ( clientId : "your_client_id" , clientSecret : "y…" at bounding box center [377, 58] width 269 height 12
click at [269, 64] on code "mutation { generateOAuthToken ( clientId : "your_client_id" , clientSecret : "y…" at bounding box center [377, 58] width 269 height 12
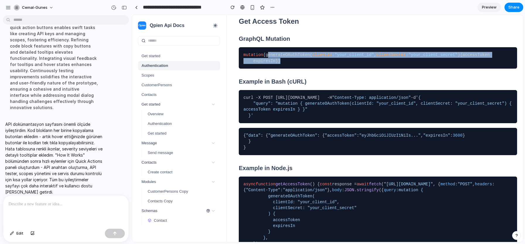
drag, startPoint x: 273, startPoint y: 94, endPoint x: 243, endPoint y: 67, distance: 40.2
click at [243, 64] on code "mutation { generateOAuthToken ( clientId : "your_client_id" , clientSecret : "y…" at bounding box center [377, 58] width 269 height 12
click at [240, 58] on div at bounding box center [240, 58] width 0 height 0
click at [247, 64] on code "mutation { generateOAuthToken ( clientId : "your_client_id" , clientSecret : "y…" at bounding box center [377, 58] width 269 height 12
drag, startPoint x: 245, startPoint y: 63, endPoint x: 257, endPoint y: 82, distance: 22.8
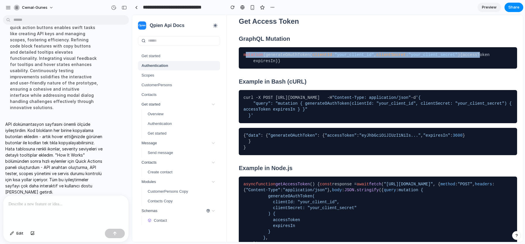
click at [257, 64] on code "mutation { generateOAuthToken ( clientId : "your_client_id" , clientSecret : "y…" at bounding box center [377, 58] width 269 height 12
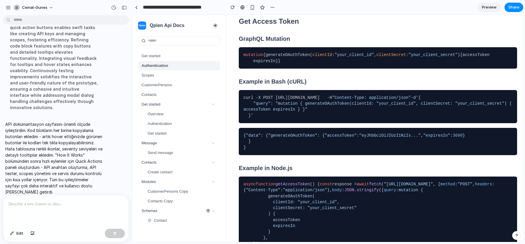
click at [242, 59] on pre "mutation { generateOAuthToken ( clientId : "your_client_id" , clientSecret : "y…" at bounding box center [378, 57] width 278 height 21
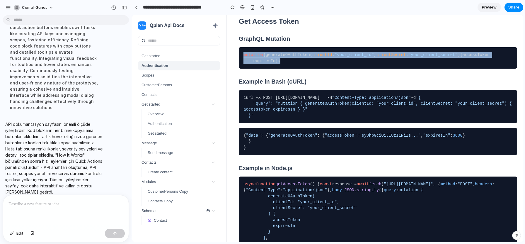
drag, startPoint x: 243, startPoint y: 64, endPoint x: 262, endPoint y: 92, distance: 33.6
click at [262, 69] on pre "mutation { generateOAuthToken ( clientId : "your_client_id" , clientSecret : "y…" at bounding box center [378, 57] width 278 height 21
click at [275, 64] on code "mutation { generateOAuthToken ( clientId : "your_client_id" , clientSecret : "y…" at bounding box center [377, 58] width 269 height 12
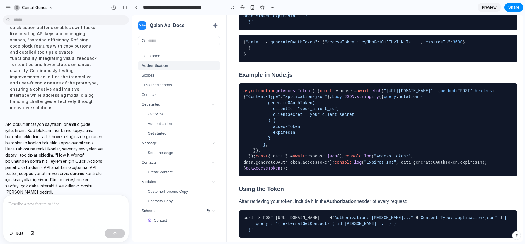
scroll to position [474, 0]
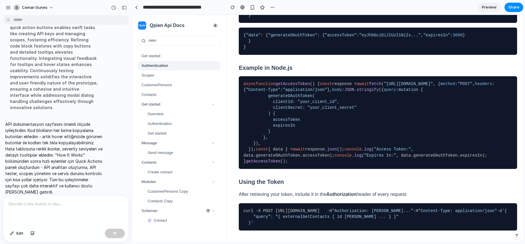
click at [287, 50] on code "{ "data" : { "generateOAuthToken" : { "accessToken" : "eyJhbGciOiJIUzI1NiIs..."…" at bounding box center [377, 41] width 269 height 18
drag, startPoint x: 258, startPoint y: 107, endPoint x: 237, endPoint y: 60, distance: 52.0
click at [237, 60] on div "Authentication Copy Page All requests to the Qpien API must be authenticated us…" at bounding box center [375, 70] width 296 height 1059
click at [324, 37] on span ""accessToken"" at bounding box center [340, 35] width 32 height 5
drag, startPoint x: 243, startPoint y: 65, endPoint x: 269, endPoint y: 110, distance: 51.4
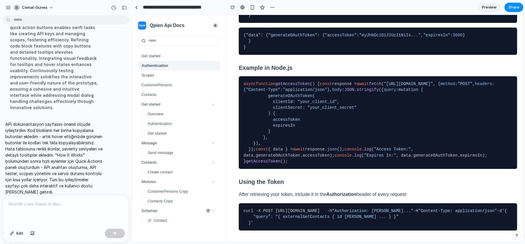
click at [269, 50] on code "{ "data" : { "generateOAuthToken" : { "accessToken" : "eyJhbGciOiJIUzI1NiIs..."…" at bounding box center [377, 41] width 269 height 18
click at [259, 50] on code "{ "data" : { "generateOAuthToken" : { "accessToken" : "eyJhbGciOiJIUzI1NiIs..."…" at bounding box center [377, 41] width 269 height 18
drag, startPoint x: 258, startPoint y: 109, endPoint x: 243, endPoint y: 64, distance: 47.9
click at [243, 55] on pre "{ "data" : { "generateOAuthToken" : { "accessToken" : "eyJhbGciOiJIUzI1NiIs..."…" at bounding box center [378, 41] width 278 height 27
click at [423, 37] on span ""expiresIn"" at bounding box center [436, 35] width 27 height 5
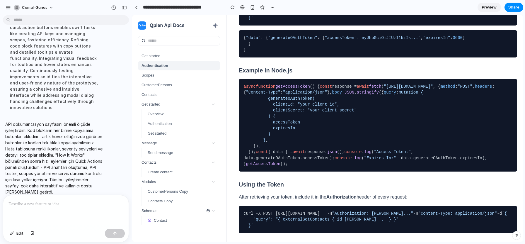
scroll to position [471, 0]
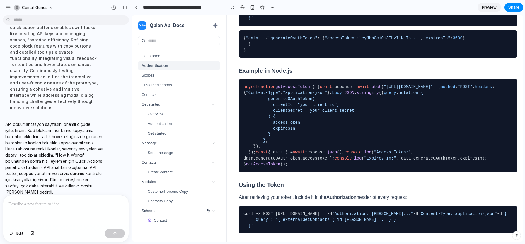
drag, startPoint x: 253, startPoint y: 109, endPoint x: 241, endPoint y: 65, distance: 45.5
click at [241, 58] on pre "{ "data" : { "generateOAuthToken" : { "accessToken" : "eyJhbGciOiJIUzI1NiIs..."…" at bounding box center [378, 43] width 278 height 27
click at [293, 40] on span ""generateOAuthToken"" at bounding box center [292, 38] width 49 height 5
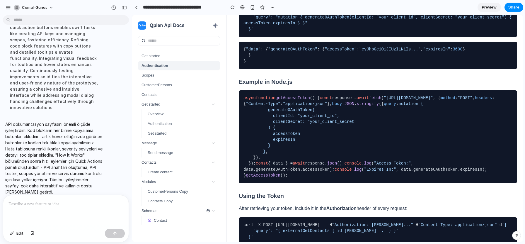
scroll to position [460, 0]
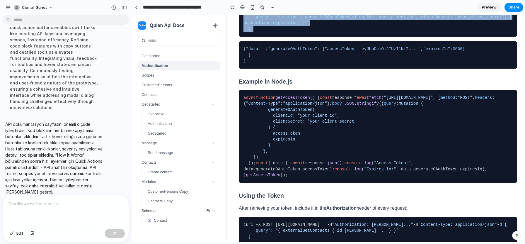
drag, startPoint x: 257, startPoint y: 63, endPoint x: 241, endPoint y: 44, distance: 25.0
click at [241, 37] on pre "curl -X POST https://api.qpien.com/api/v1 -H "Content-Type: application/json" -…" at bounding box center [378, 20] width 278 height 33
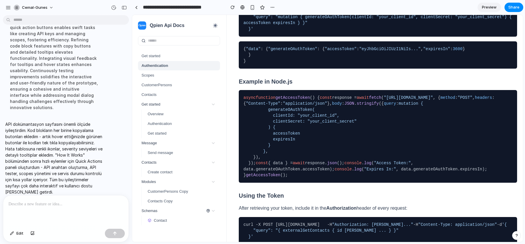
click at [286, 64] on code "{ "data" : { "generateOAuthToken" : { "accessToken" : "eyJhbGciOiJIUzI1NiIs..."…" at bounding box center [377, 55] width 269 height 18
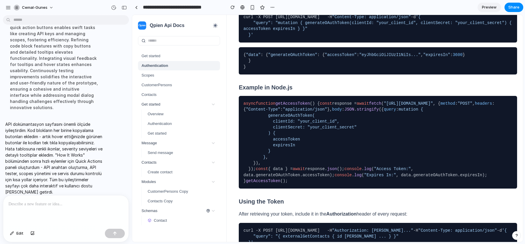
click at [457, 106] on span ""POST"" at bounding box center [464, 103] width 15 height 5
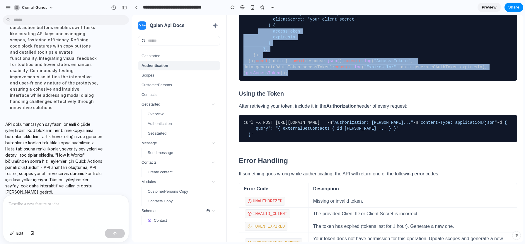
scroll to position [561, 0]
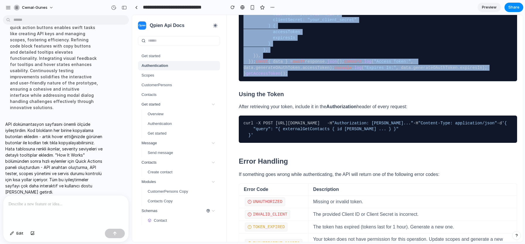
drag, startPoint x: 297, startPoint y: 189, endPoint x: 250, endPoint y: 65, distance: 132.8
click at [279, 76] on code "async function getAccessToken ( ) { const response = await fetch ( "https://api…" at bounding box center [377, 34] width 269 height 83
drag, startPoint x: 301, startPoint y: 201, endPoint x: 239, endPoint y: 42, distance: 170.9
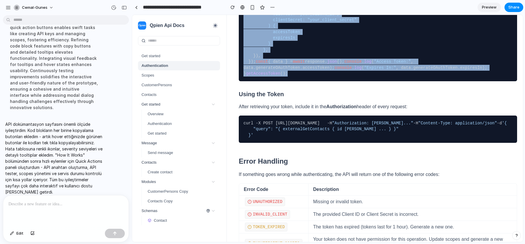
click at [303, 76] on code "async function getAccessToken ( ) { const response = await fetch ( "https://api…" at bounding box center [377, 34] width 269 height 83
